Goal: Check status: Check status

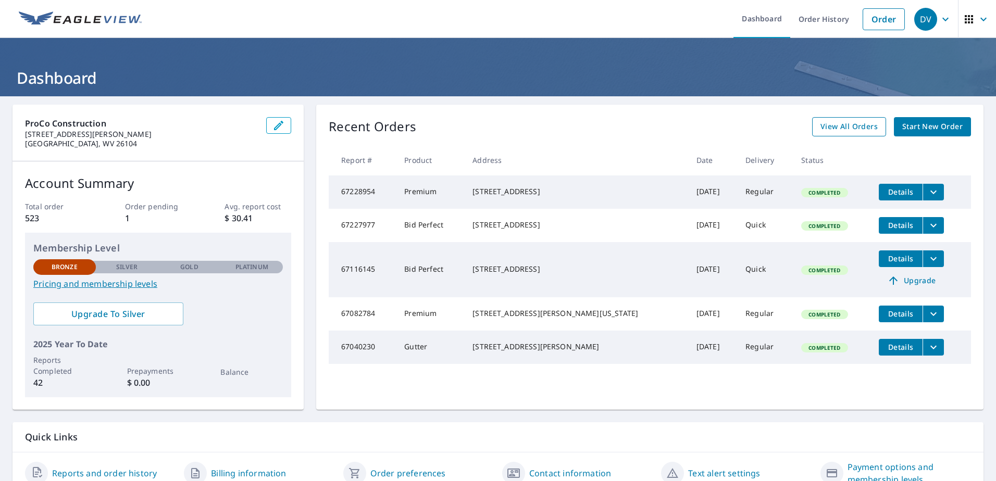
click at [841, 125] on span "View All Orders" at bounding box center [848, 126] width 57 height 13
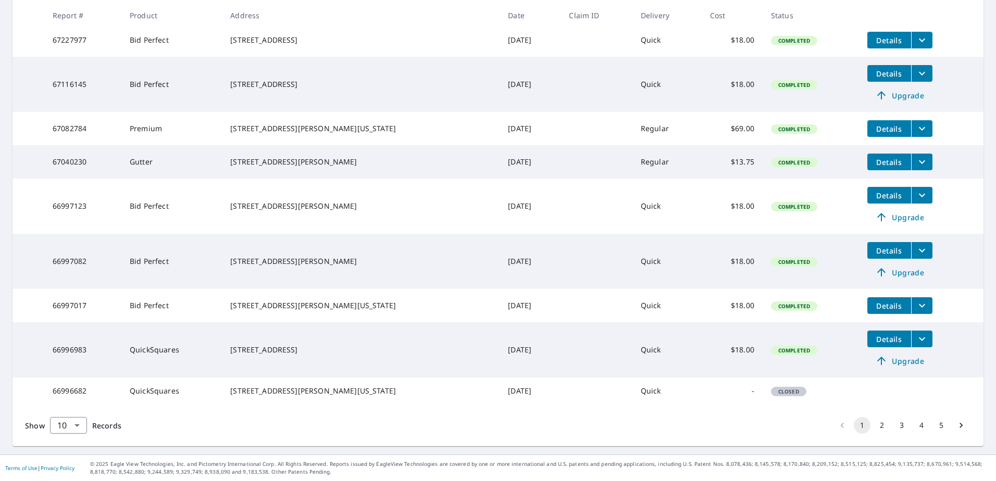
scroll to position [272, 0]
click at [874, 424] on button "2" at bounding box center [881, 425] width 17 height 17
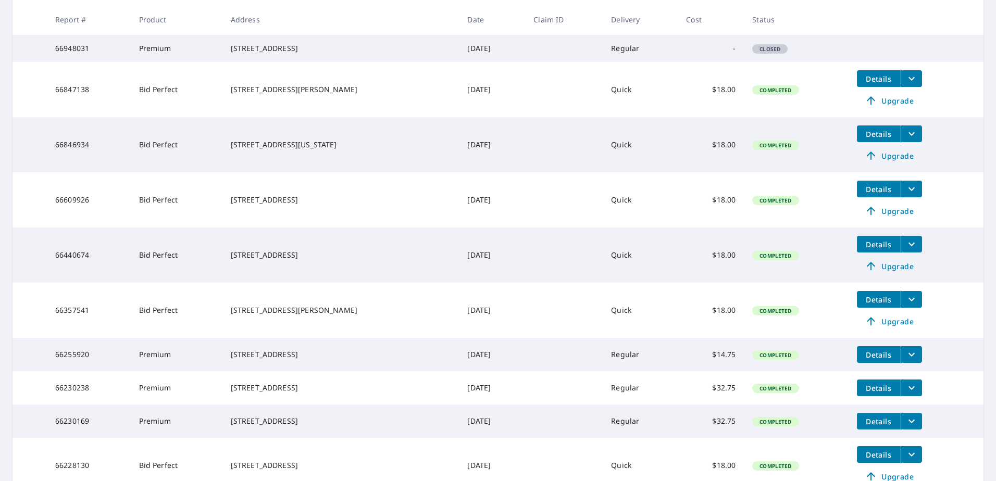
scroll to position [307, 0]
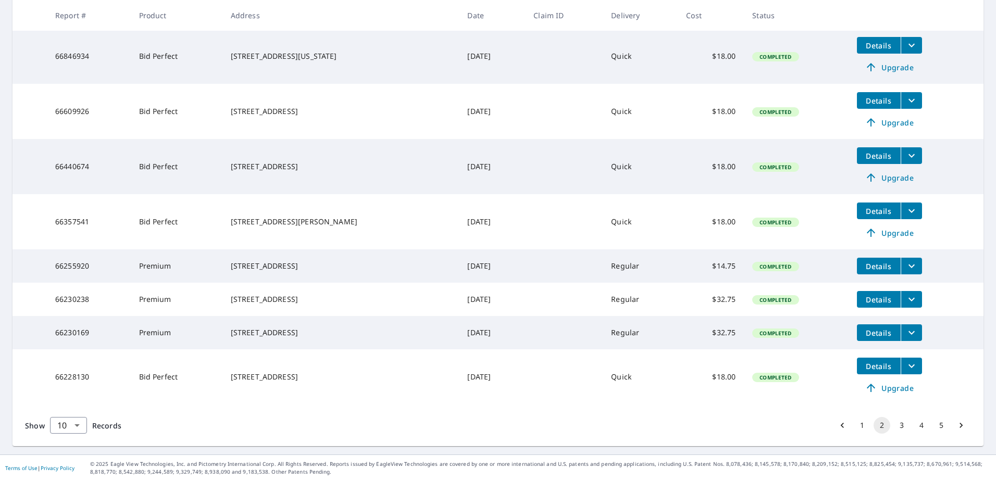
click at [897, 428] on button "3" at bounding box center [901, 425] width 17 height 17
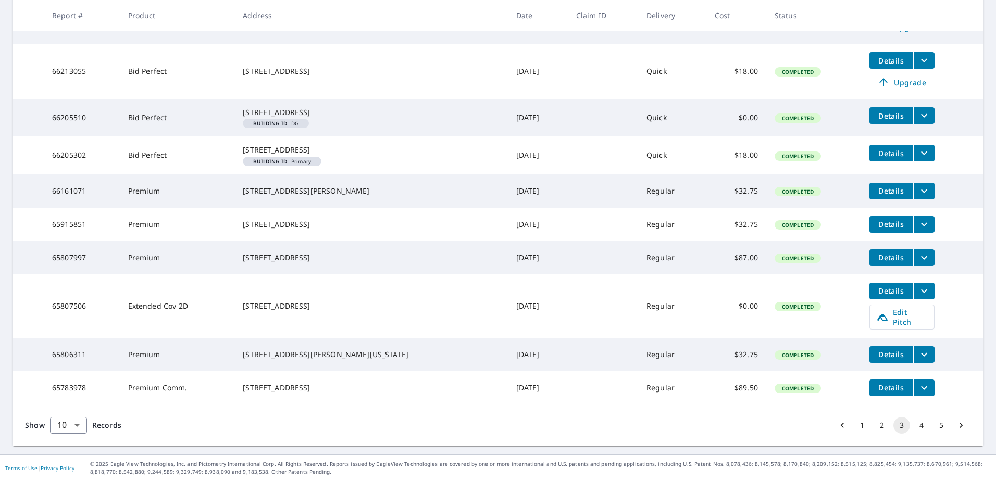
scroll to position [276, 0]
click at [916, 425] on button "4" at bounding box center [921, 425] width 17 height 17
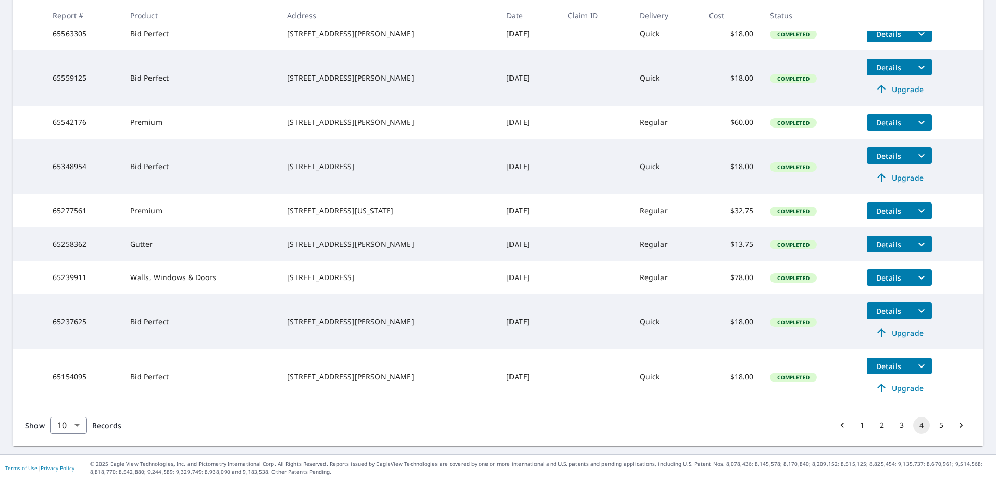
scroll to position [272, 0]
click at [933, 428] on button "5" at bounding box center [941, 425] width 17 height 17
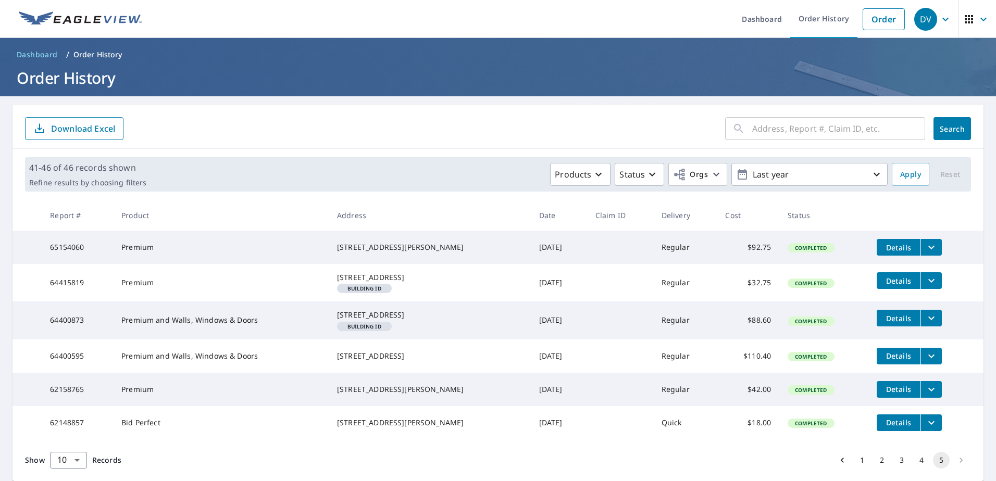
click at [787, 132] on input "text" at bounding box center [838, 128] width 173 height 29
type input "[STREET_ADDRESS]"
click at [943, 128] on span "Search" at bounding box center [951, 129] width 21 height 10
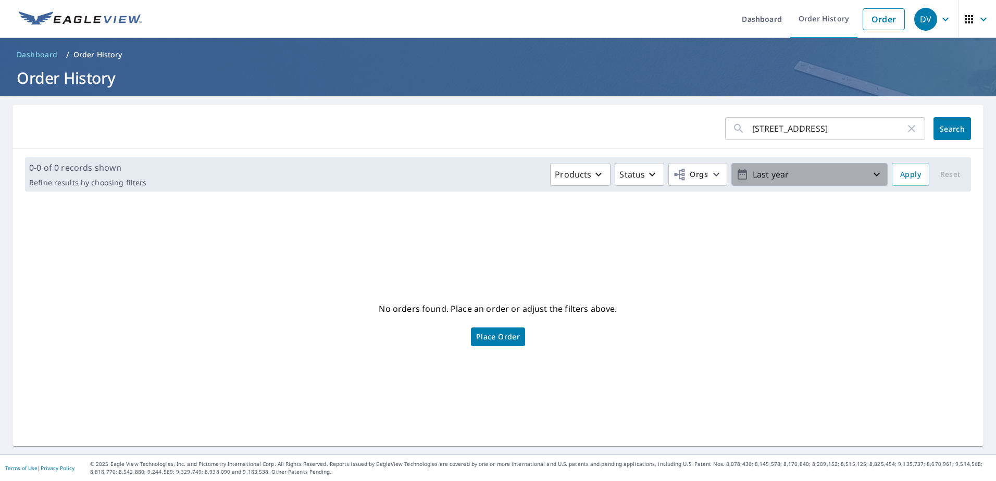
click at [870, 178] on icon "button" at bounding box center [876, 174] width 12 height 12
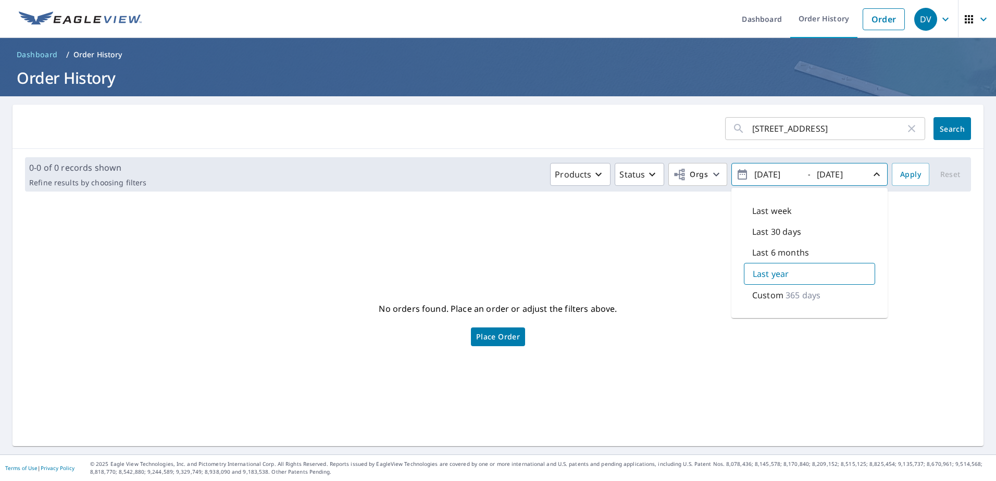
click at [785, 295] on p "365 days" at bounding box center [802, 295] width 35 height 12
click at [903, 174] on span "Apply" at bounding box center [910, 174] width 21 height 13
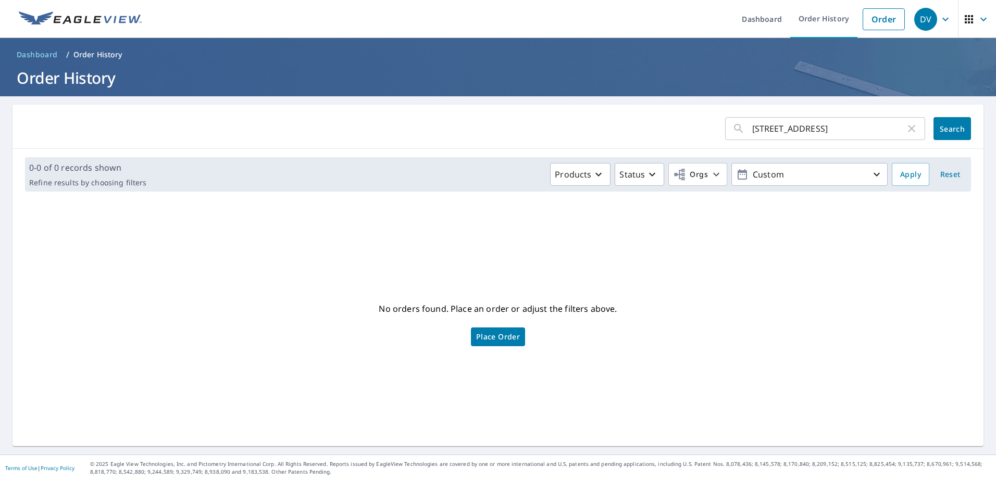
click at [846, 131] on input "[STREET_ADDRESS]" at bounding box center [828, 128] width 153 height 29
click at [846, 133] on input "[STREET_ADDRESS]" at bounding box center [828, 128] width 153 height 29
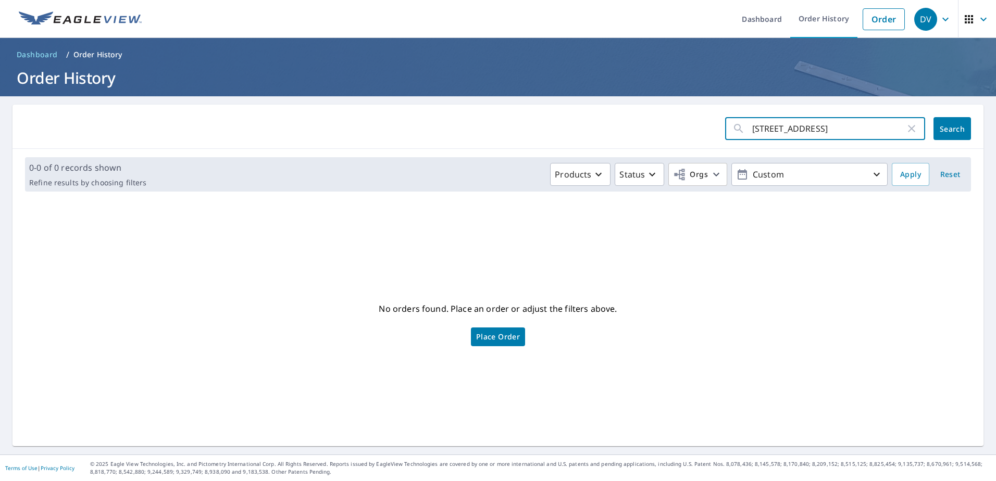
type input "[STREET_ADDRESS]"
click at [941, 132] on span "Search" at bounding box center [951, 129] width 21 height 10
click at [592, 177] on icon "button" at bounding box center [598, 174] width 12 height 12
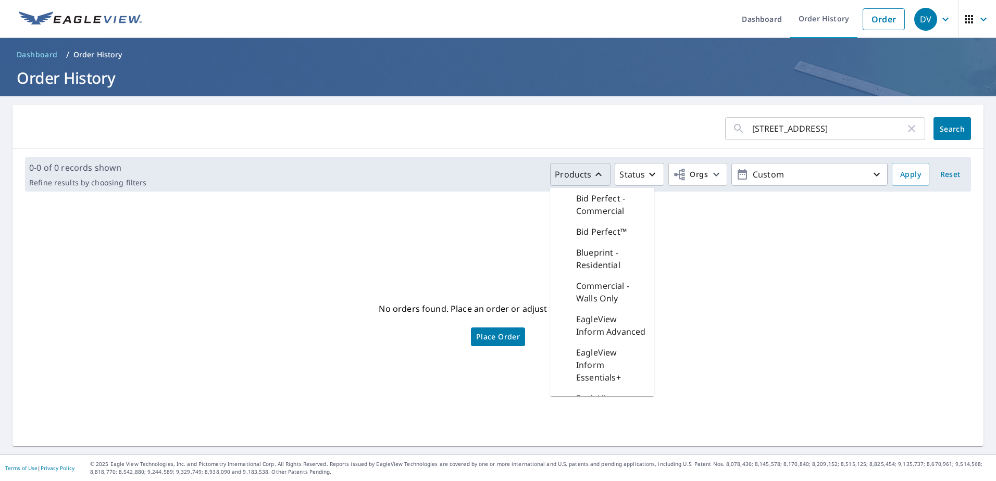
click at [719, 303] on div "No orders found. Place an order or adjust the filters above. Place Order" at bounding box center [498, 323] width 954 height 230
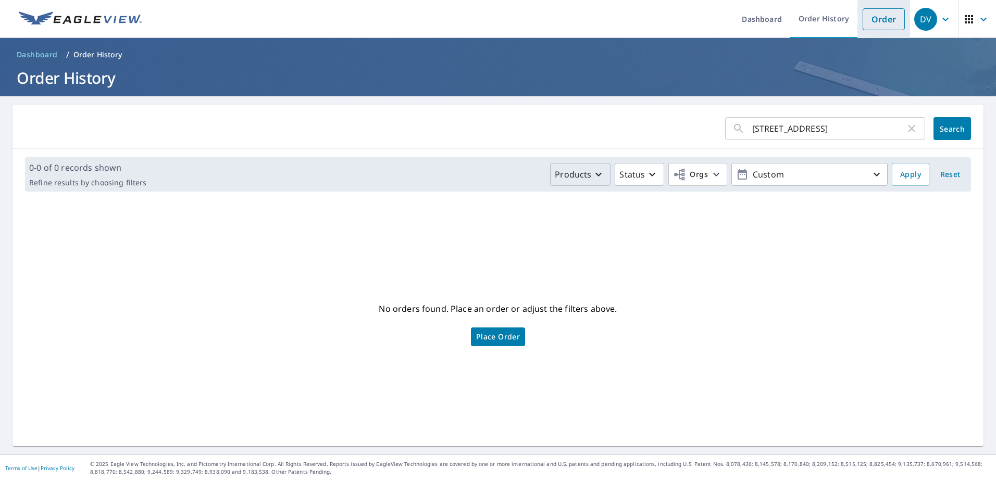
click at [879, 20] on link "Order" at bounding box center [883, 19] width 42 height 22
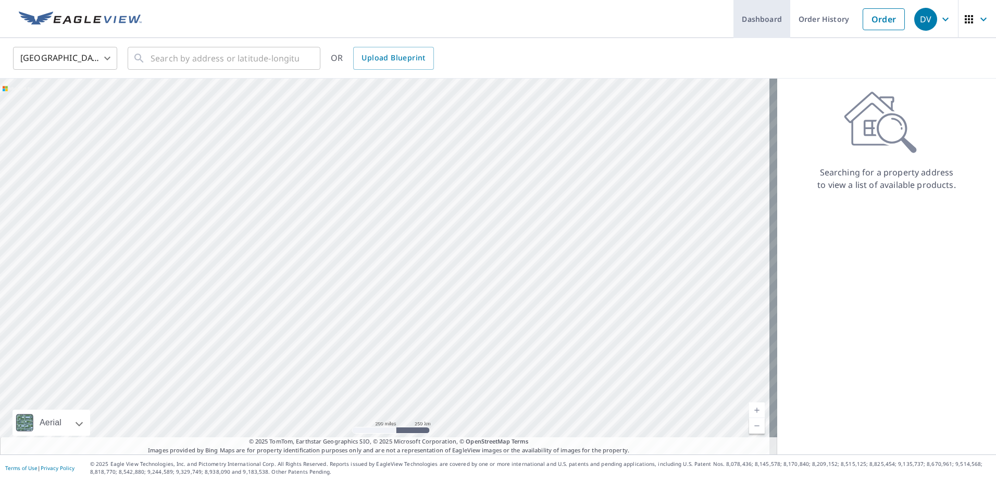
click at [748, 22] on link "Dashboard" at bounding box center [761, 19] width 57 height 38
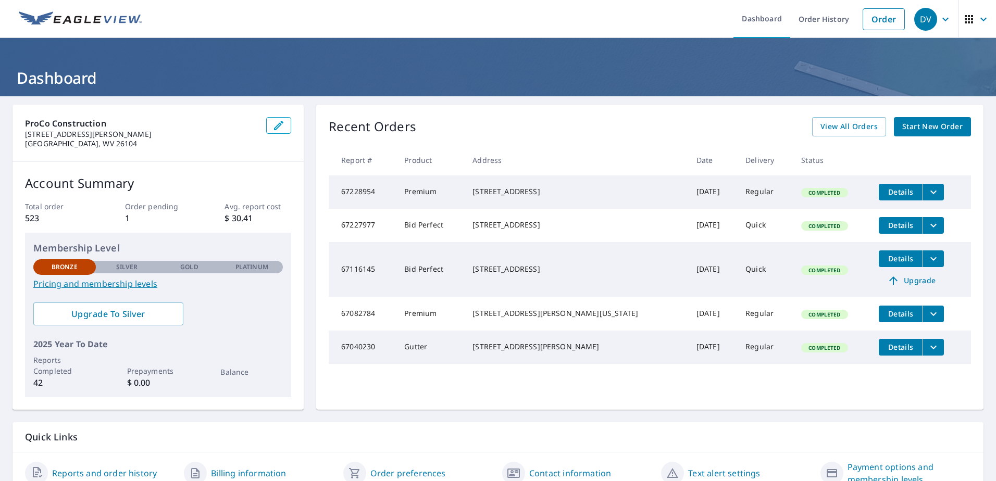
click at [733, 0] on link "Dashboard" at bounding box center [761, 19] width 57 height 38
click at [827, 128] on span "View All Orders" at bounding box center [848, 126] width 57 height 13
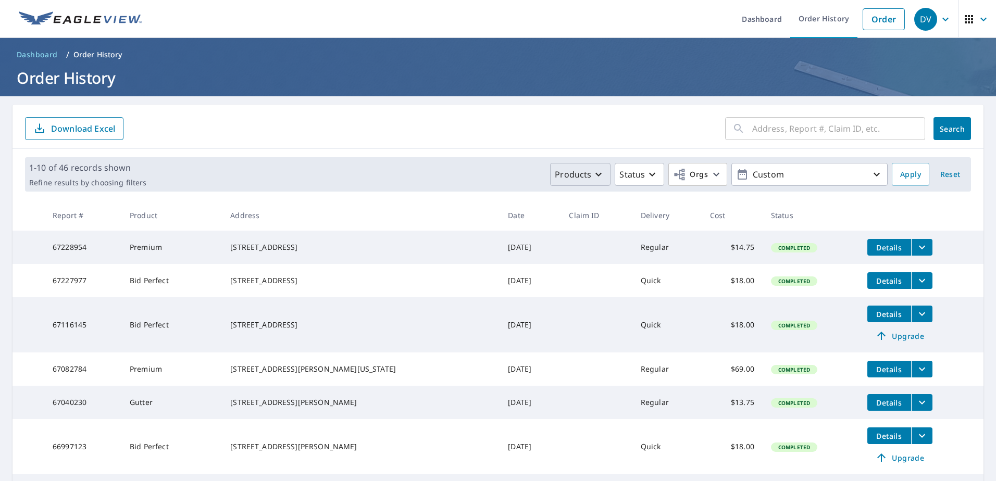
click at [592, 178] on icon "button" at bounding box center [598, 174] width 12 height 12
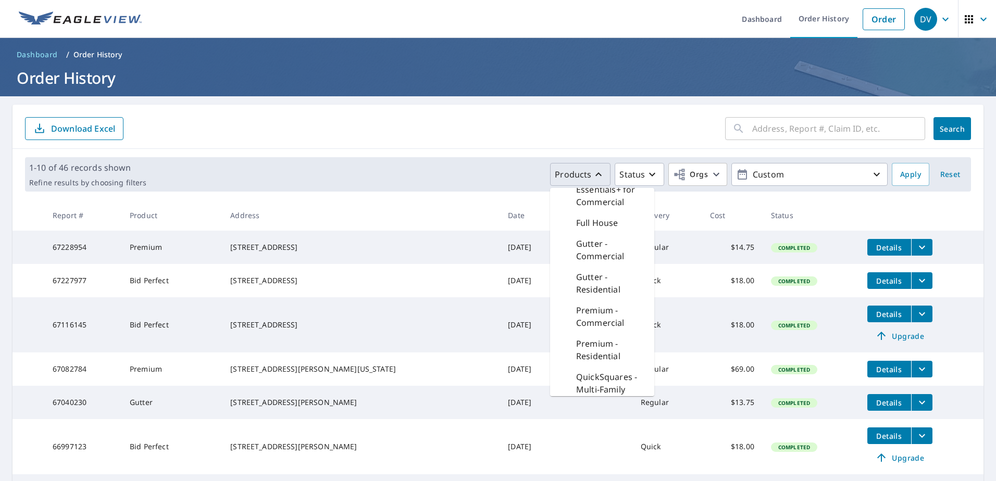
scroll to position [260, 0]
click at [600, 336] on p "Premium - Residential" at bounding box center [611, 323] width 70 height 25
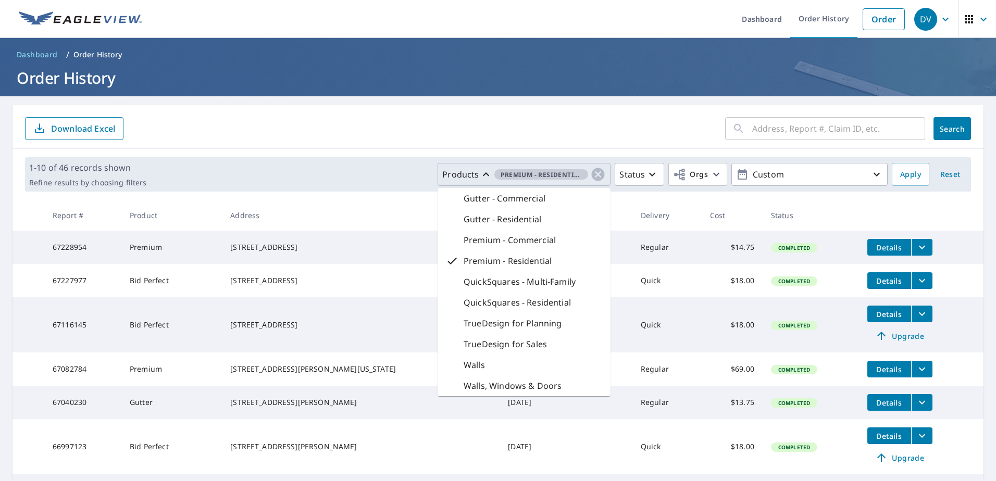
scroll to position [173, 0]
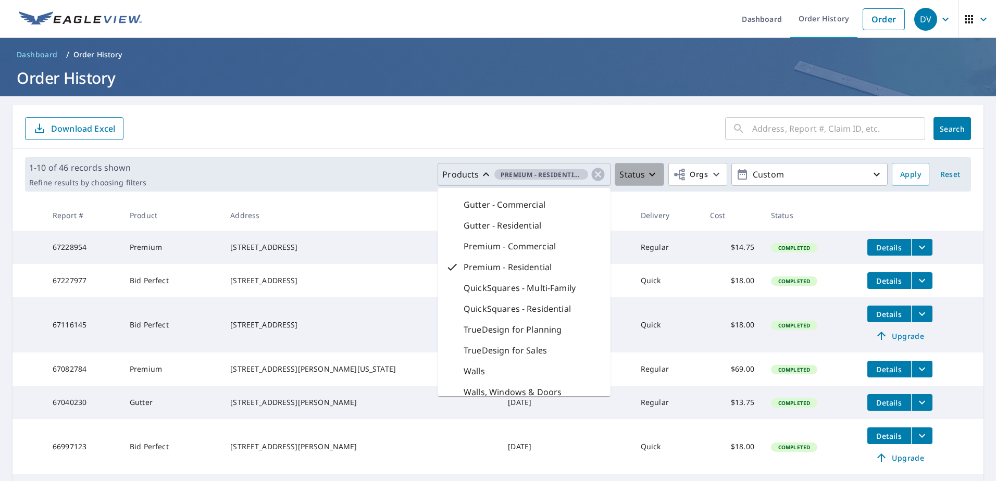
click at [646, 178] on icon "button" at bounding box center [652, 174] width 12 height 12
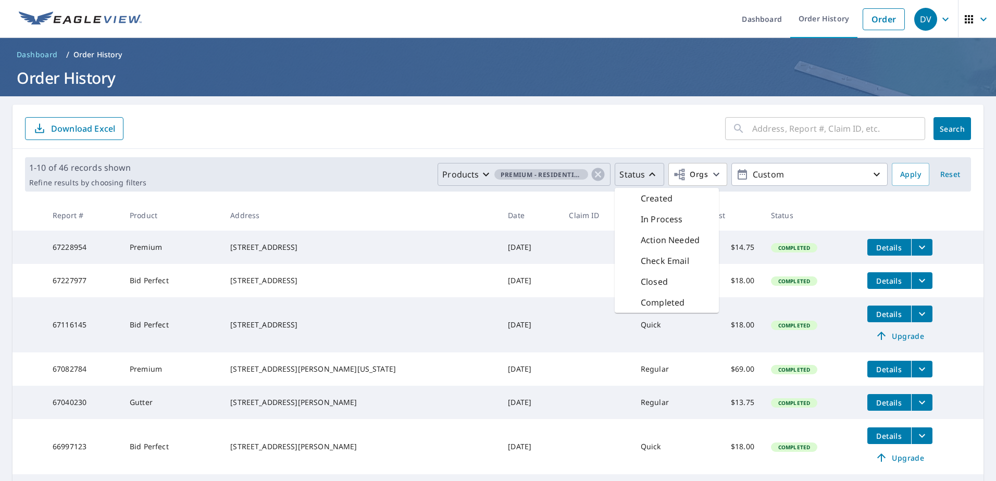
click at [655, 305] on p "Completed" at bounding box center [662, 302] width 44 height 12
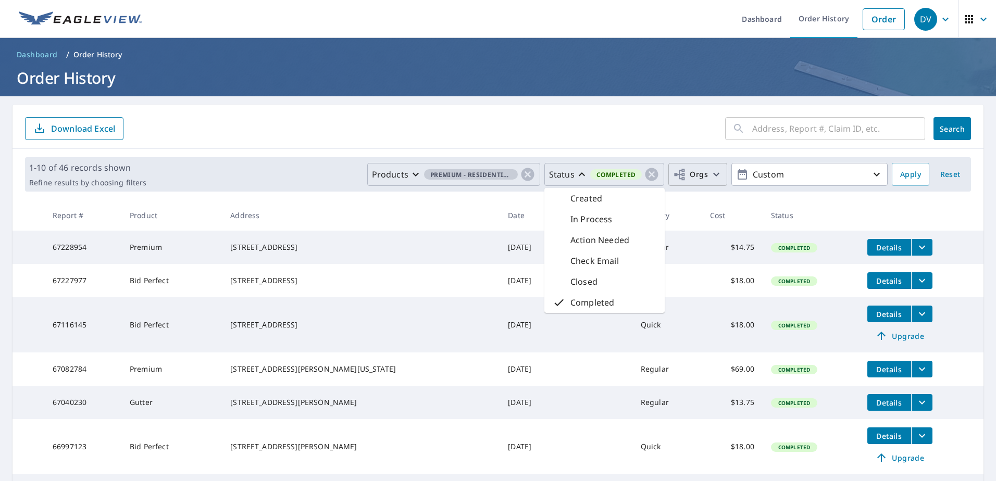
click at [710, 178] on icon "button" at bounding box center [716, 174] width 12 height 12
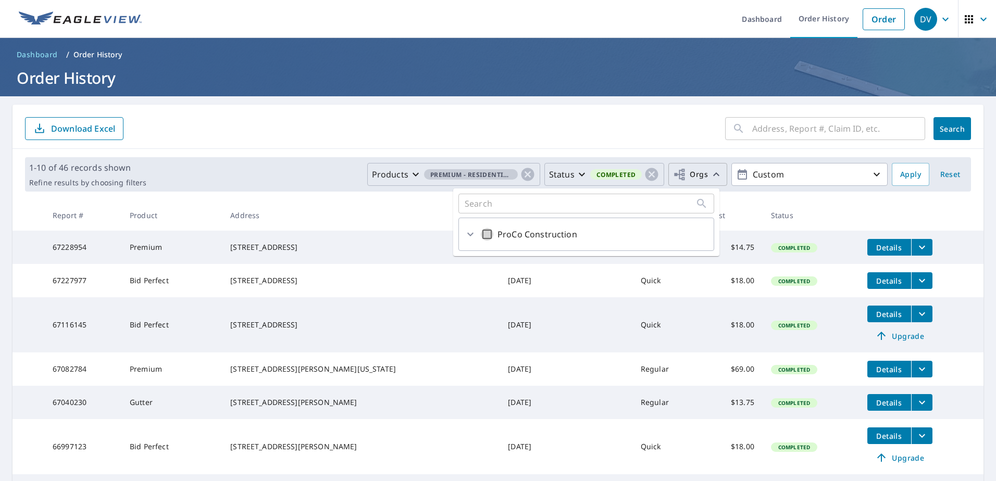
click at [483, 234] on input "ProCo Construction" at bounding box center [487, 234] width 12 height 12
checkbox input "true"
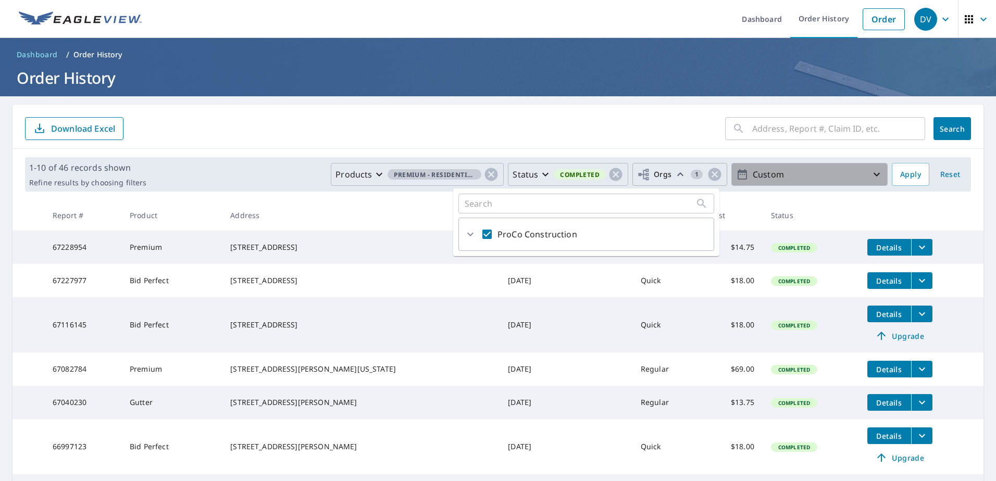
click at [777, 176] on p "Custom" at bounding box center [809, 175] width 122 height 18
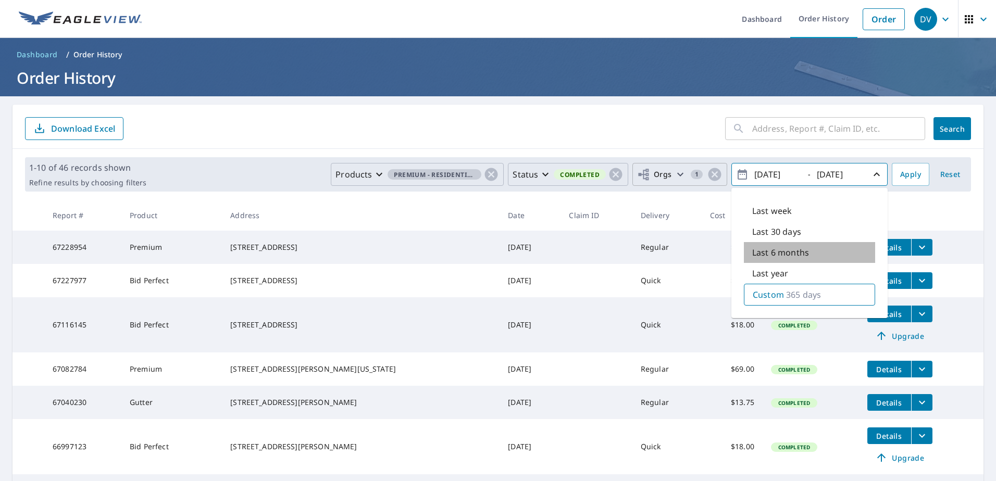
click at [779, 254] on p "Last 6 months" at bounding box center [780, 252] width 57 height 12
click at [736, 169] on icon "button" at bounding box center [742, 174] width 12 height 12
click at [766, 295] on p "Custom" at bounding box center [767, 295] width 31 height 12
click at [737, 175] on icon "button" at bounding box center [741, 174] width 9 height 10
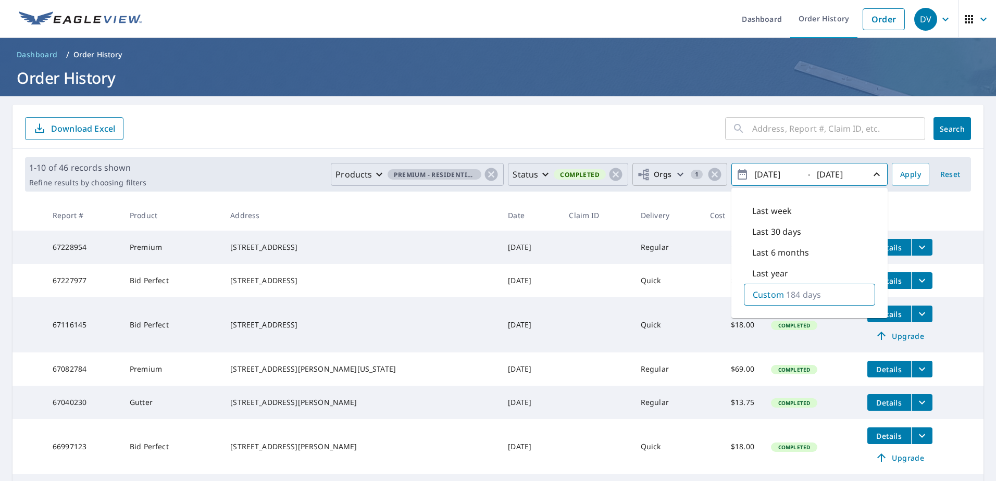
click at [736, 173] on icon "button" at bounding box center [742, 174] width 12 height 12
click at [771, 178] on input "[DATE]" at bounding box center [776, 174] width 51 height 17
click at [766, 174] on input "[DATE]" at bounding box center [776, 174] width 51 height 17
type input "[DATE]"
click at [902, 177] on span "Apply" at bounding box center [910, 174] width 21 height 13
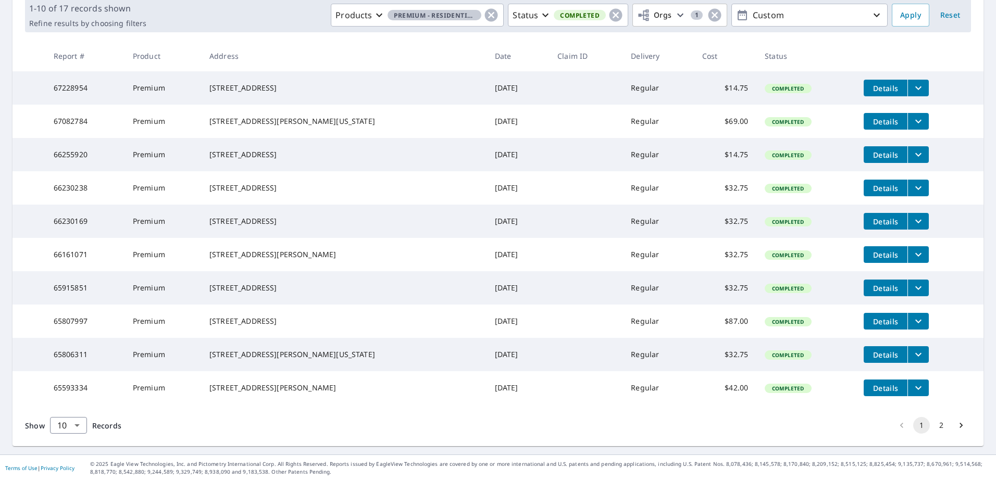
scroll to position [201, 0]
click at [959, 424] on icon "Go to next page" at bounding box center [960, 425] width 3 height 5
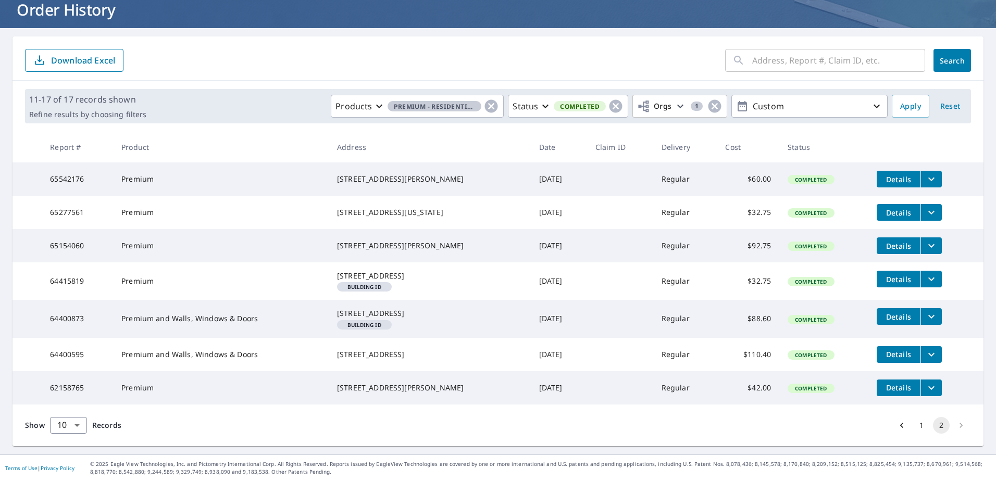
scroll to position [110, 0]
click at [941, 100] on span "Reset" at bounding box center [949, 106] width 25 height 13
